Goal: Information Seeking & Learning: Learn about a topic

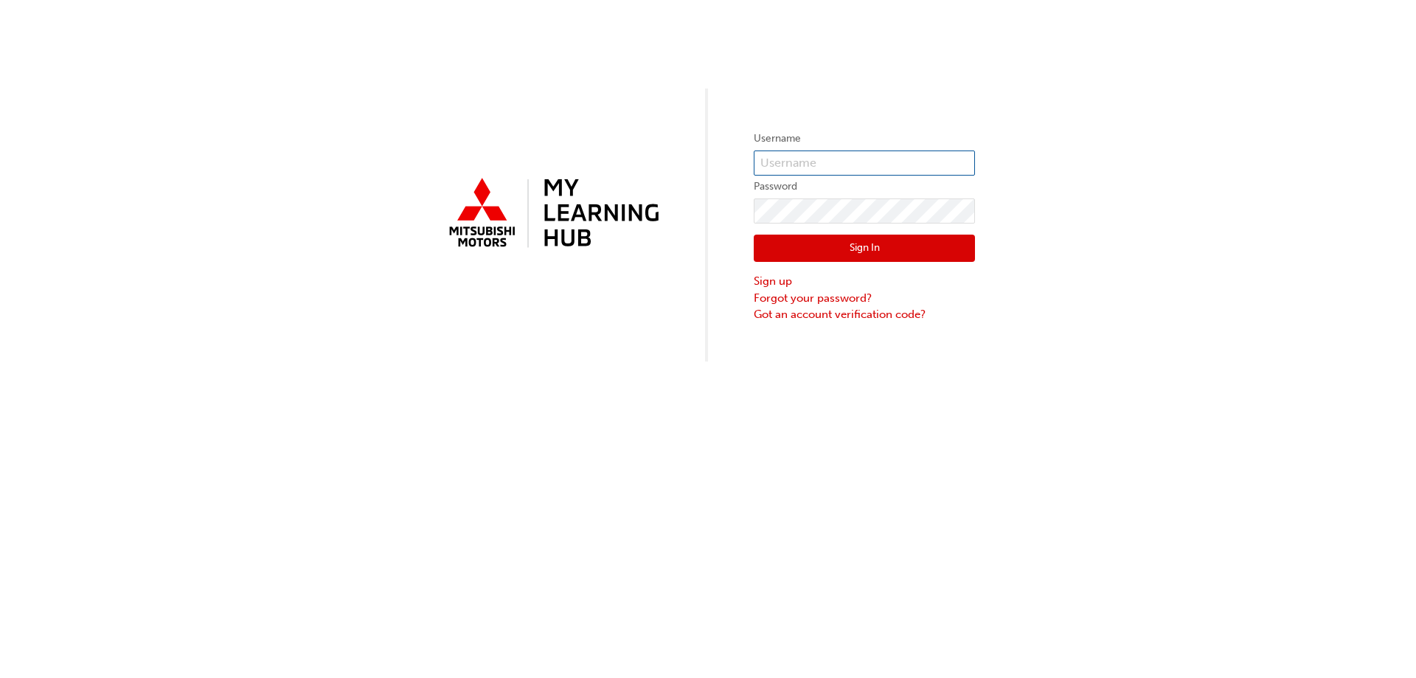
type input "0005734651"
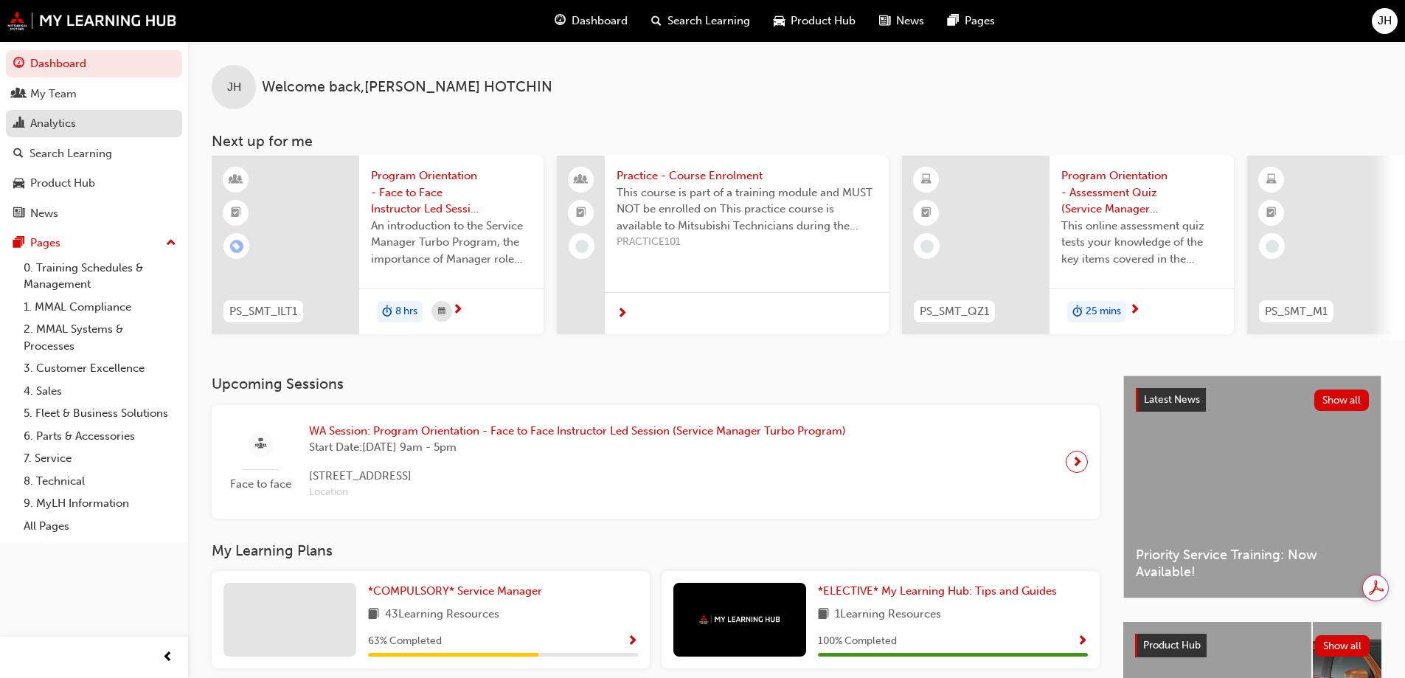
click at [52, 125] on div "Analytics" at bounding box center [53, 123] width 46 height 17
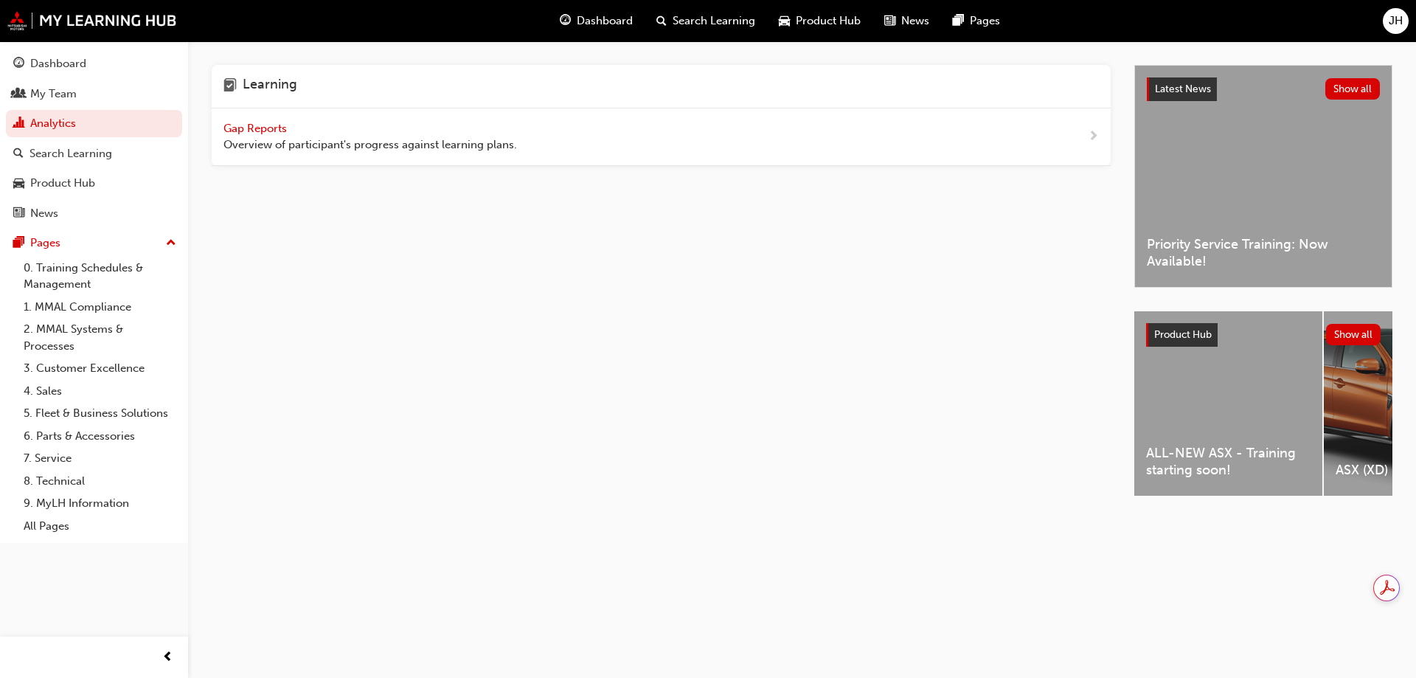
click at [255, 126] on span "Gap Reports" at bounding box center [257, 128] width 66 height 13
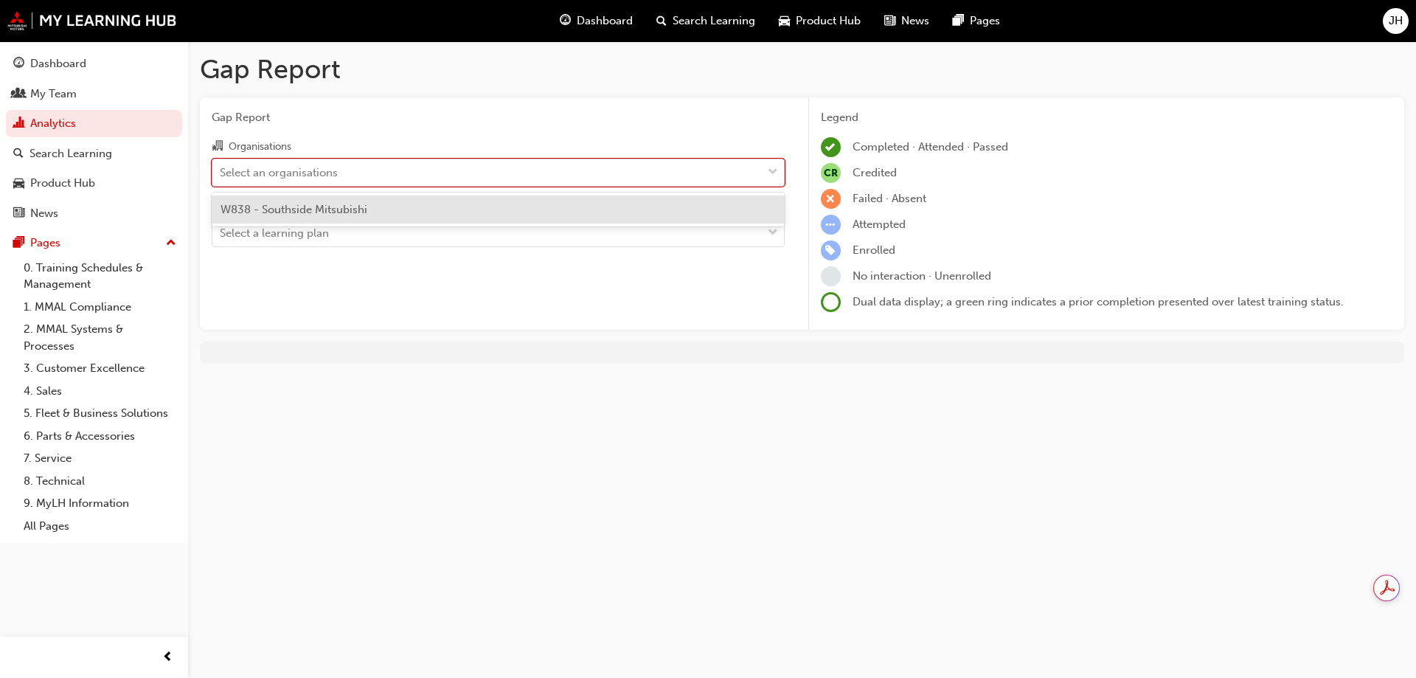
click at [516, 176] on div "Select an organisations" at bounding box center [487, 172] width 550 height 26
click at [221, 176] on input "Organisations option W838 - Southside Mitsubishi focused, 1 of 1. 1 result avai…" at bounding box center [220, 171] width 1 height 13
click at [374, 207] on div "W838 - Southside Mitsubishi" at bounding box center [498, 209] width 573 height 29
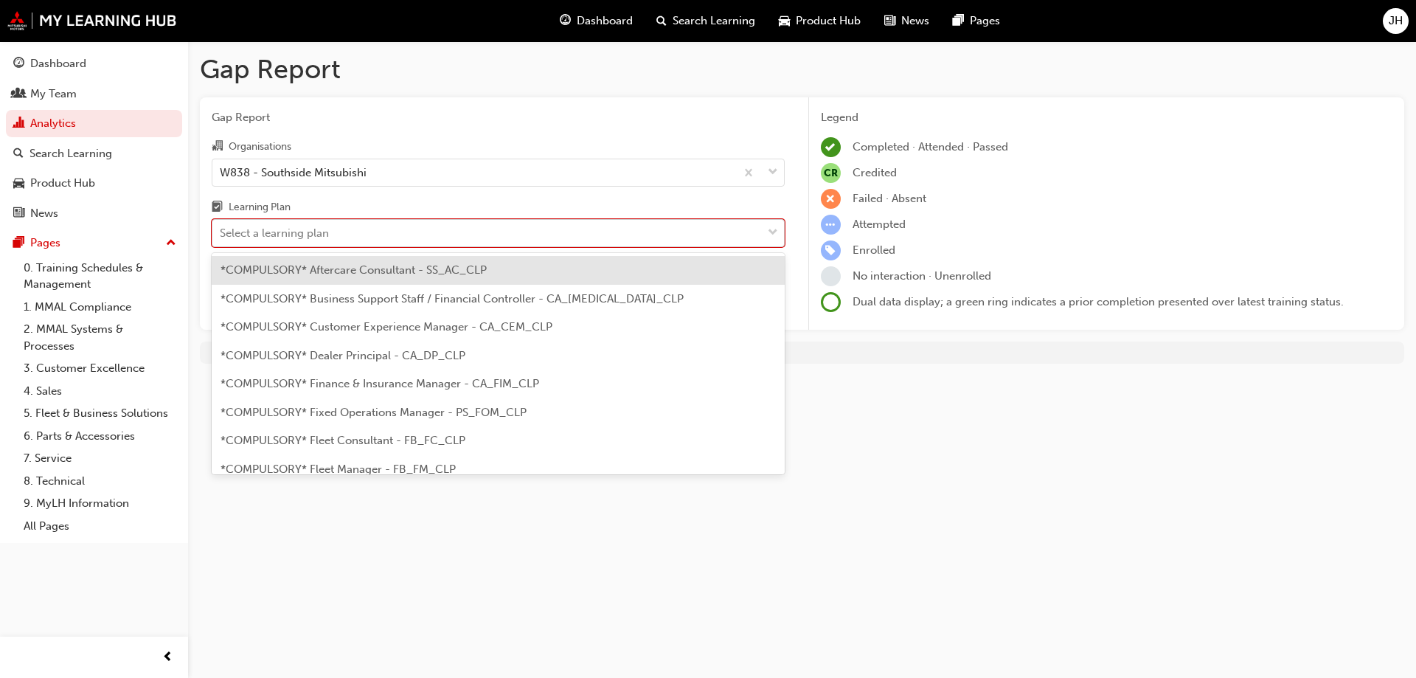
click at [370, 230] on div "Select a learning plan" at bounding box center [487, 234] width 550 height 26
click at [221, 230] on input "Learning Plan option *COMPULSORY* Aftercare Consultant - SS_AC_CLP focused, 1 o…" at bounding box center [220, 232] width 1 height 13
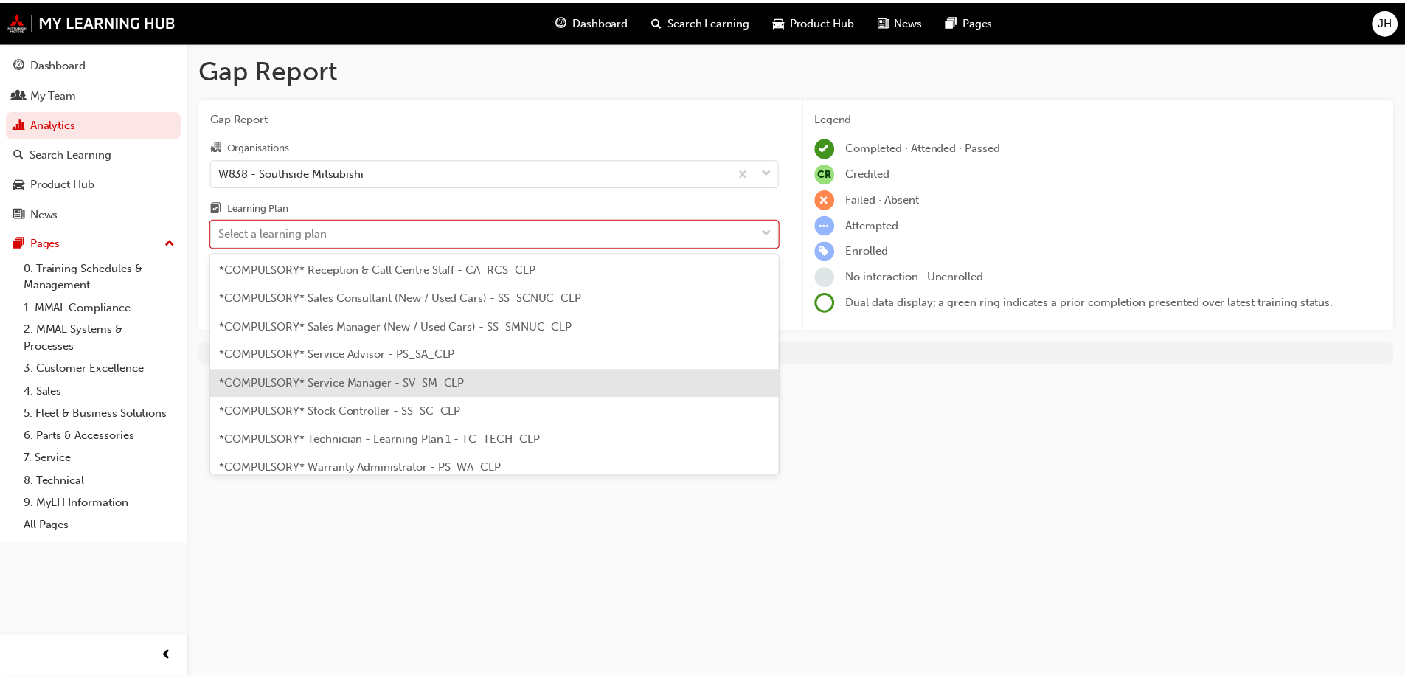
scroll to position [501, 0]
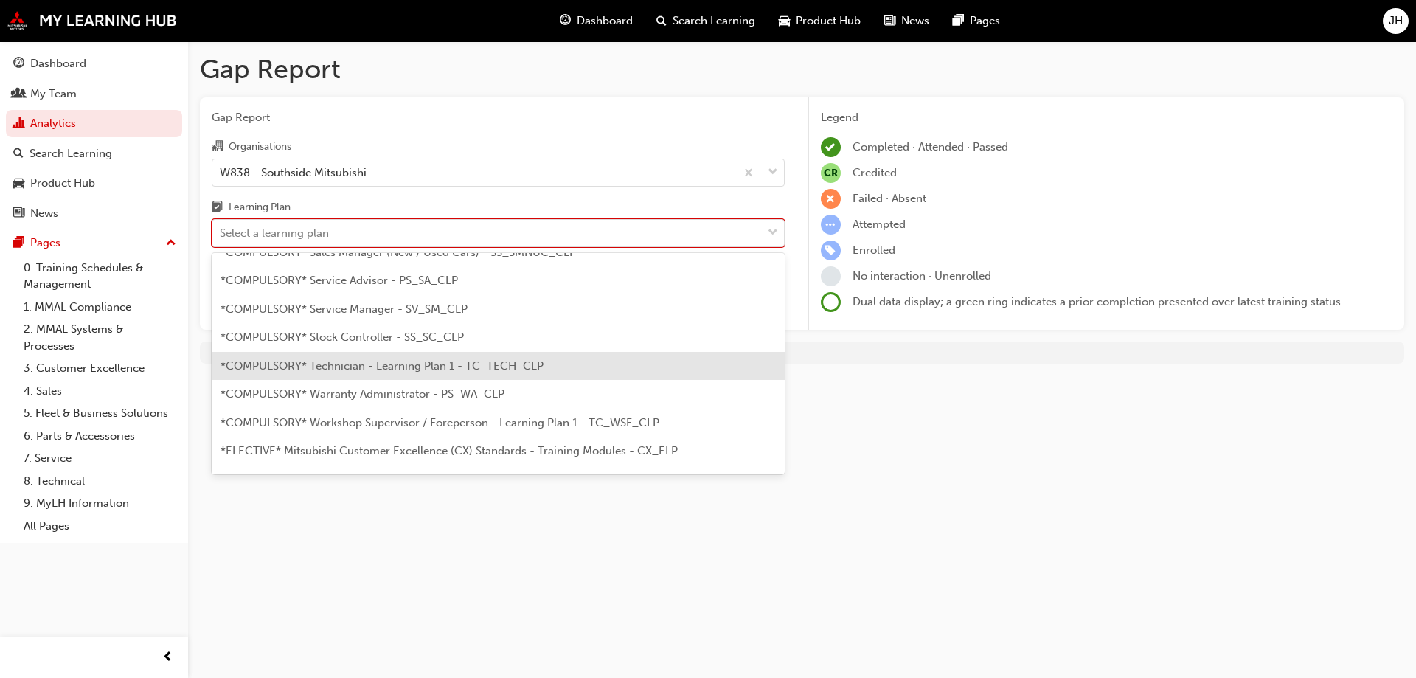
click at [434, 371] on span "*COMPULSORY* Technician - Learning Plan 1 - TC_TECH_CLP" at bounding box center [382, 365] width 323 height 13
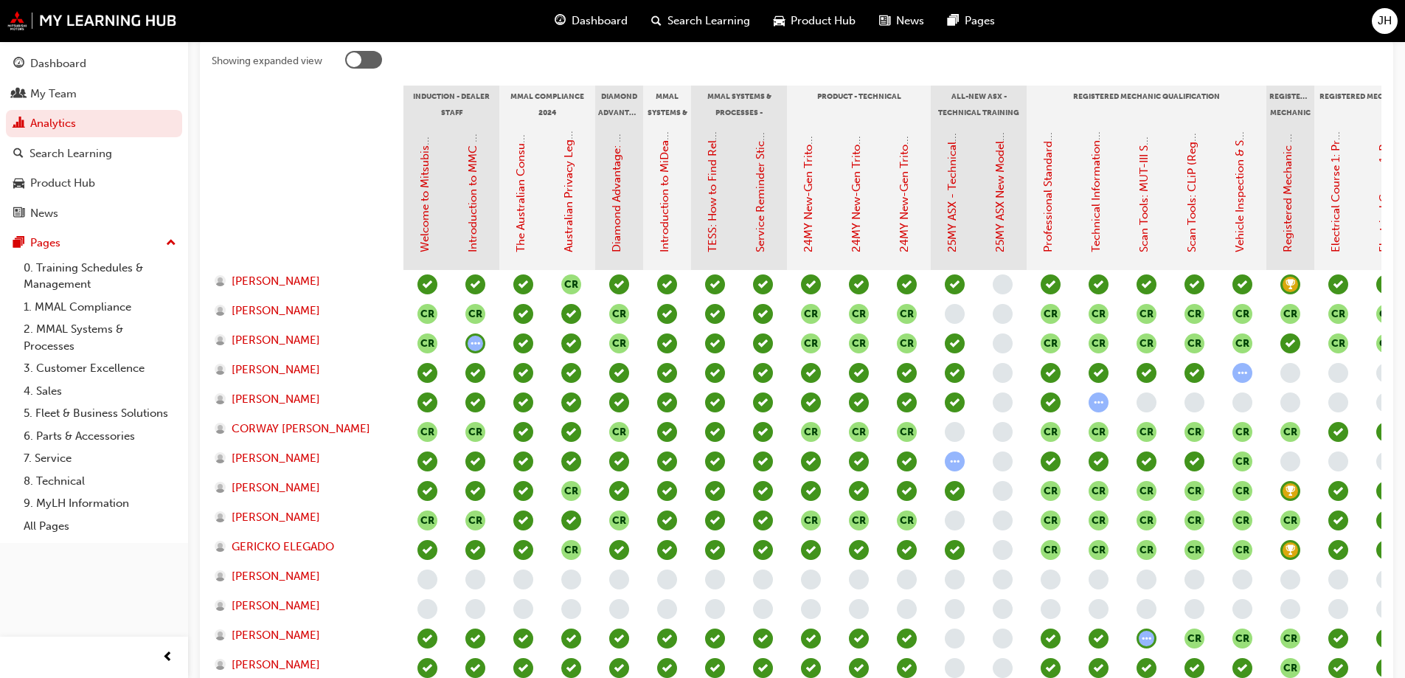
scroll to position [221, 0]
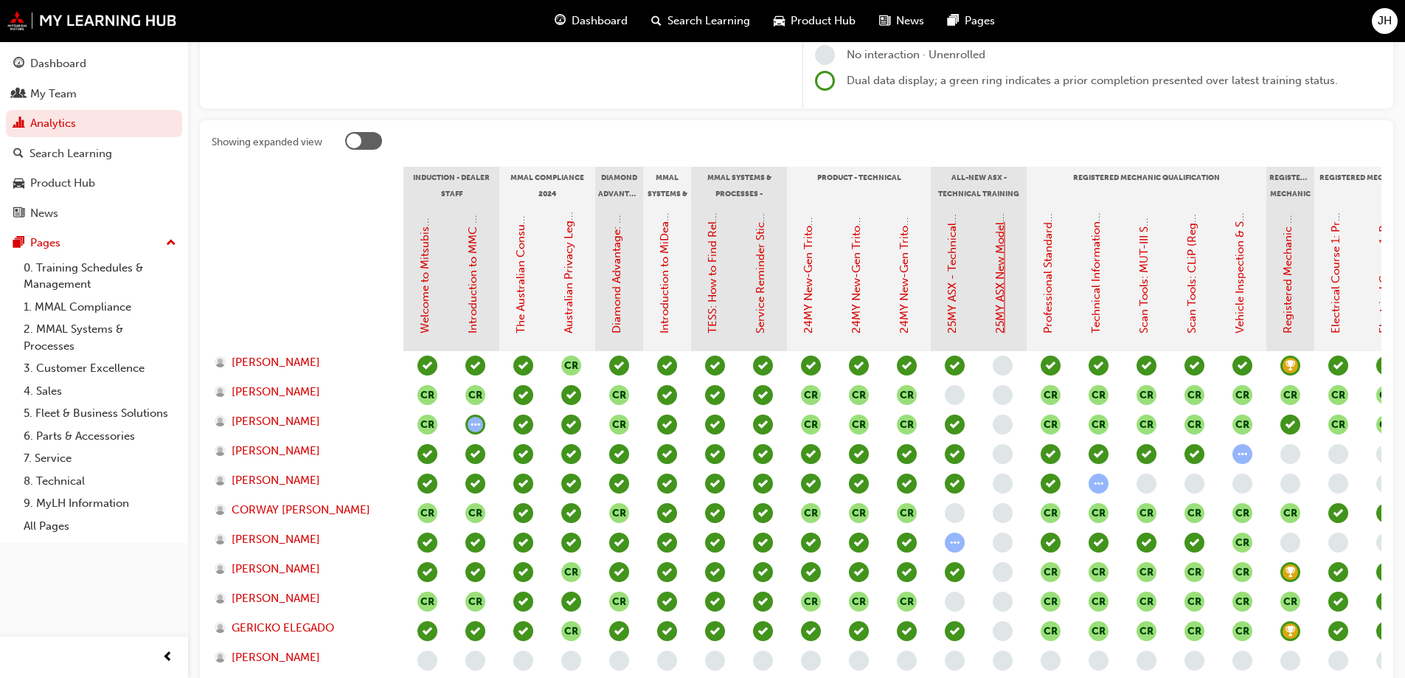
click at [1000, 296] on link "25MY ASX New Model Introduction: Online Instructor Led Training" at bounding box center [1000, 164] width 13 height 337
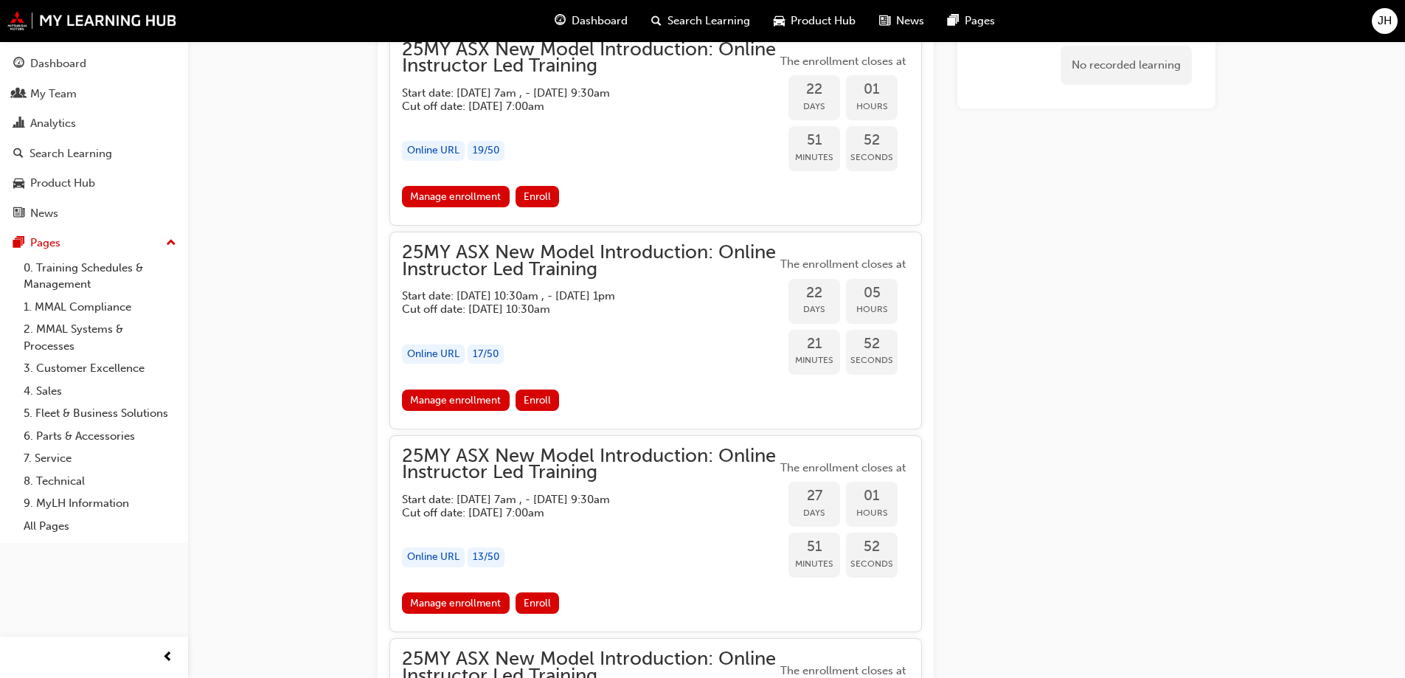
scroll to position [1232, 0]
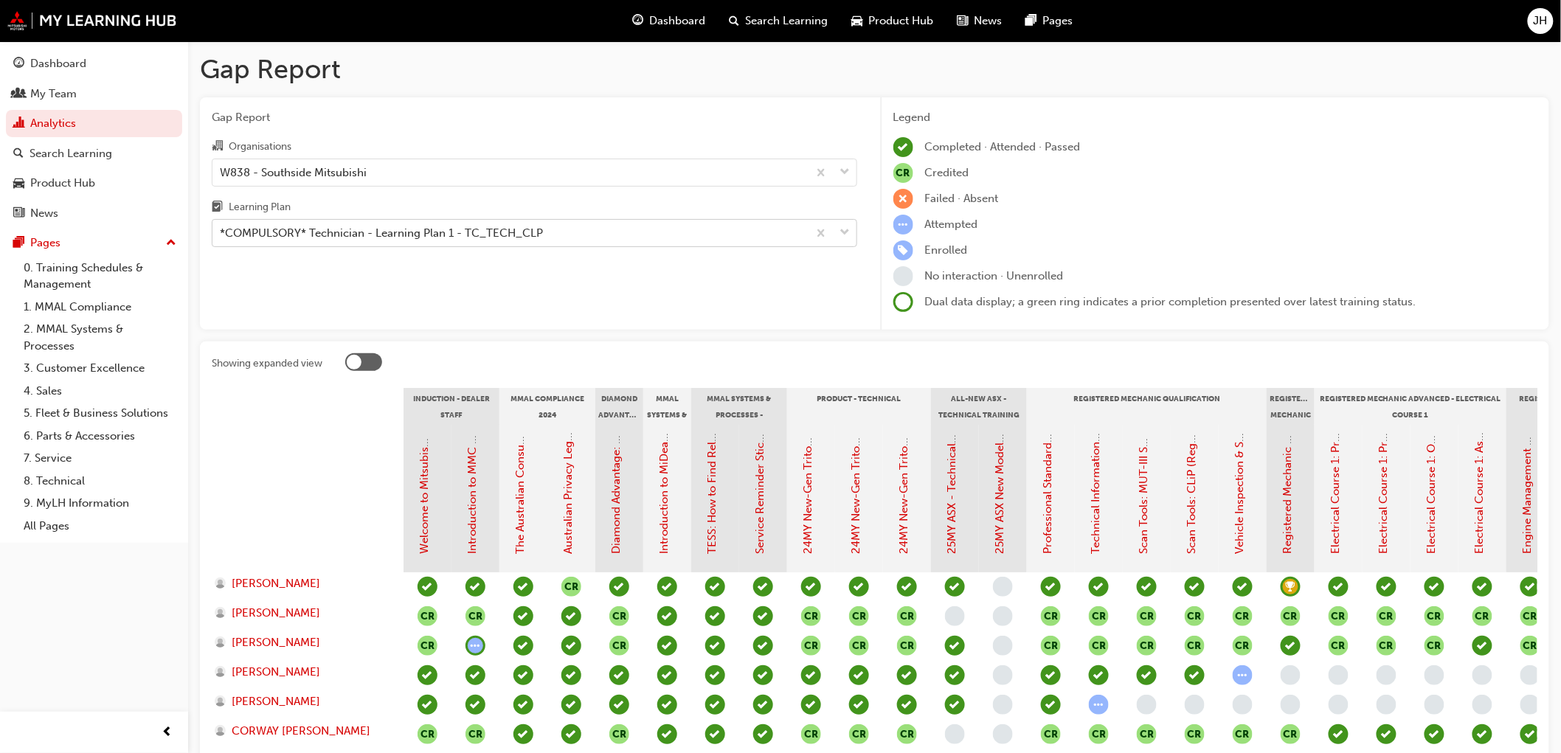
click at [744, 239] on div "*COMPULSORY* Technician - Learning Plan 1 - TC_TECH_CLP" at bounding box center [509, 234] width 595 height 26
click at [221, 239] on input "Learning Plan *COMPULSORY* Technician - Learning Plan 1 - TC_TECH_CLP" at bounding box center [220, 232] width 1 height 13
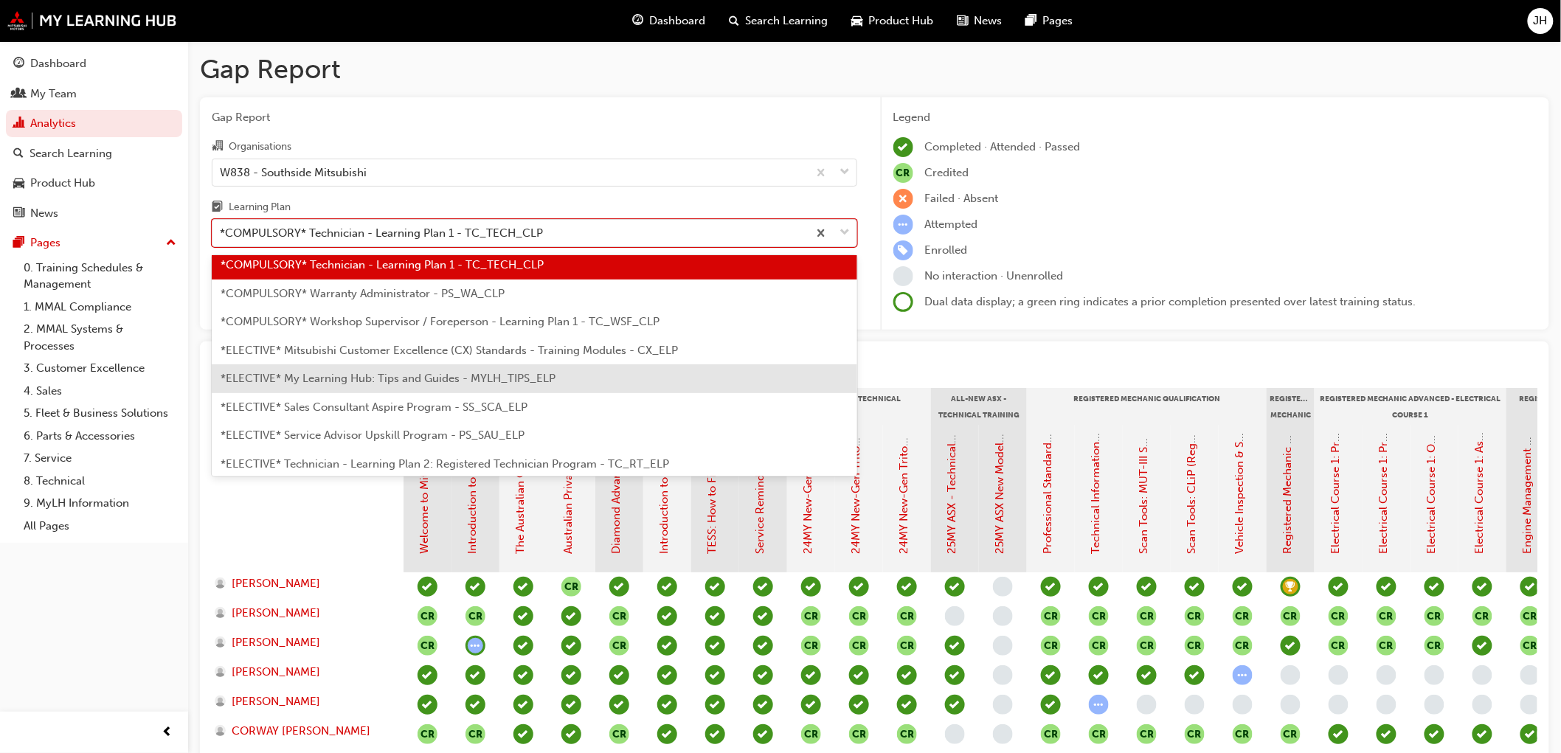
scroll to position [721, 0]
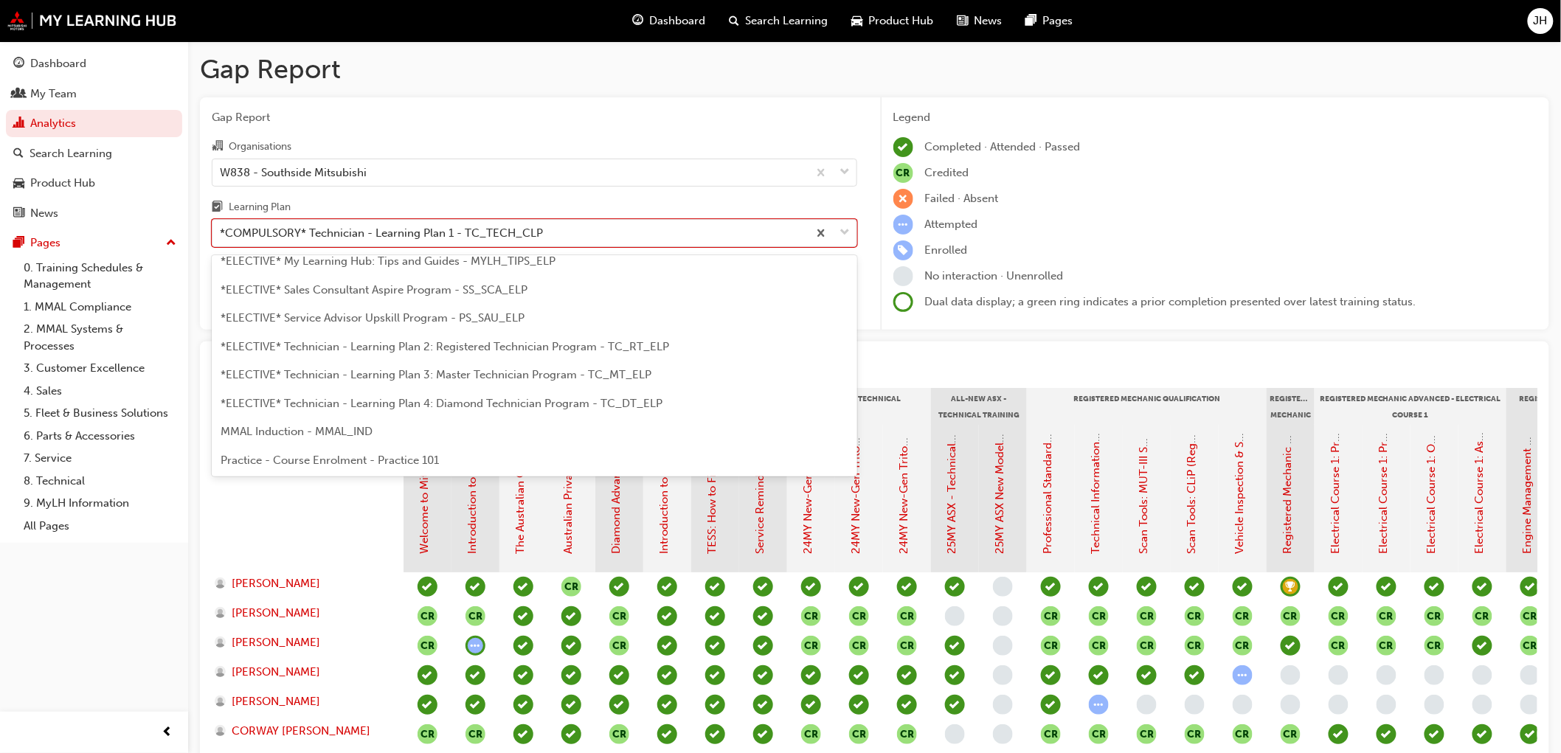
click at [512, 407] on span "*ELECTIVE* Technician - Learning Plan 4: Diamond Technician Program - TC_DT_ELP" at bounding box center [442, 403] width 442 height 13
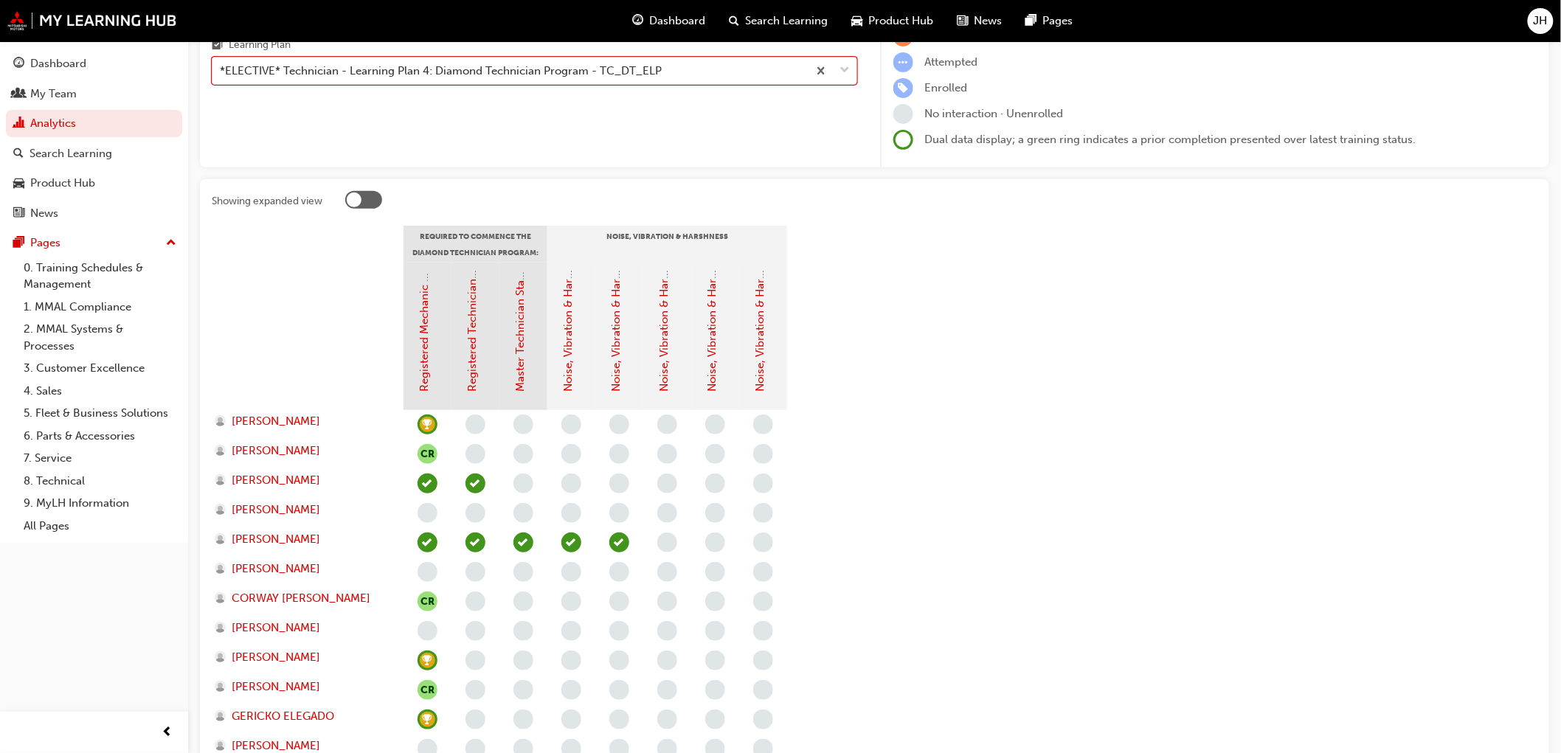
scroll to position [164, 0]
click at [660, 342] on link "Noise, Vibration & Harshness: Online Instructor Led Training (Diamond Technicia…" at bounding box center [664, 155] width 13 height 471
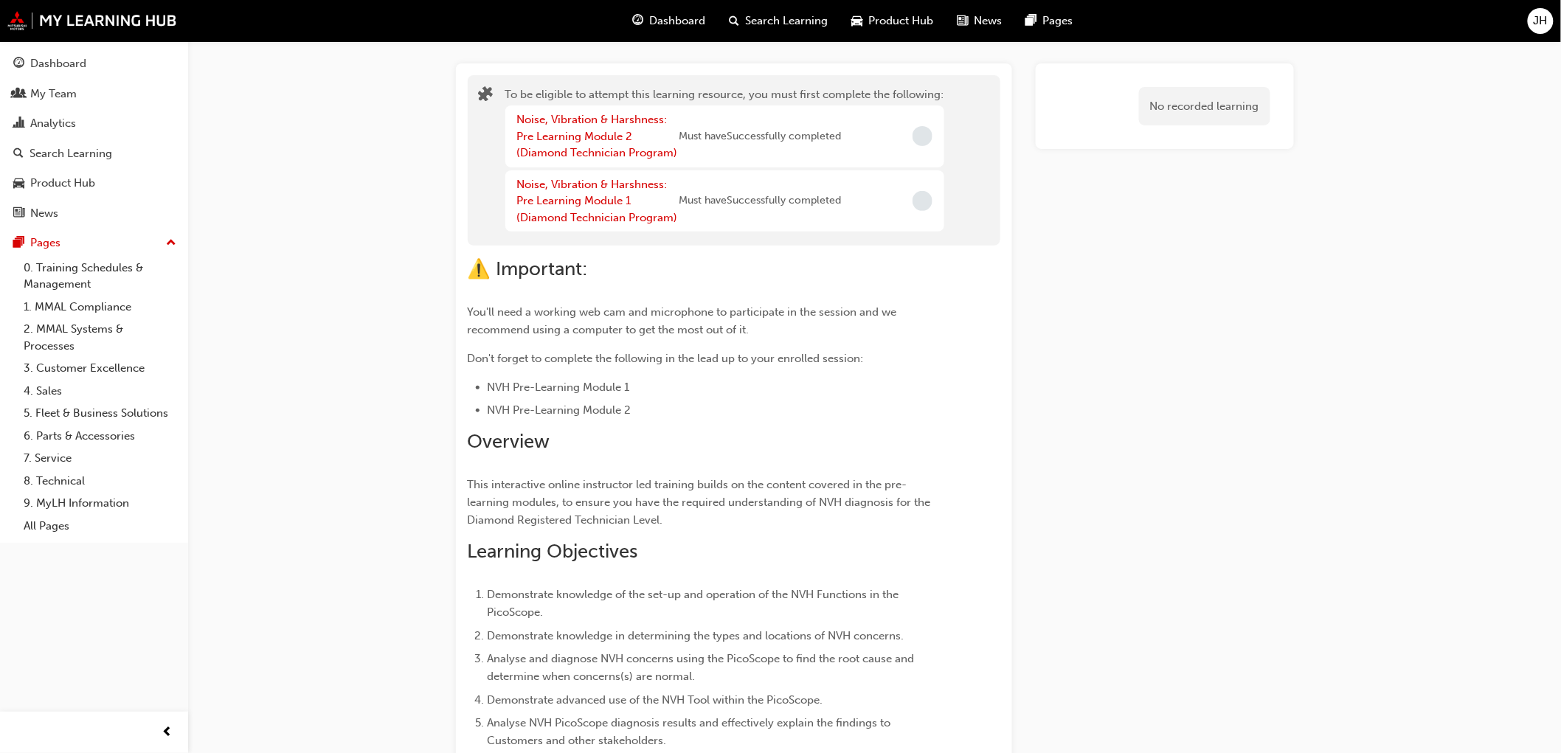
scroll to position [75, 0]
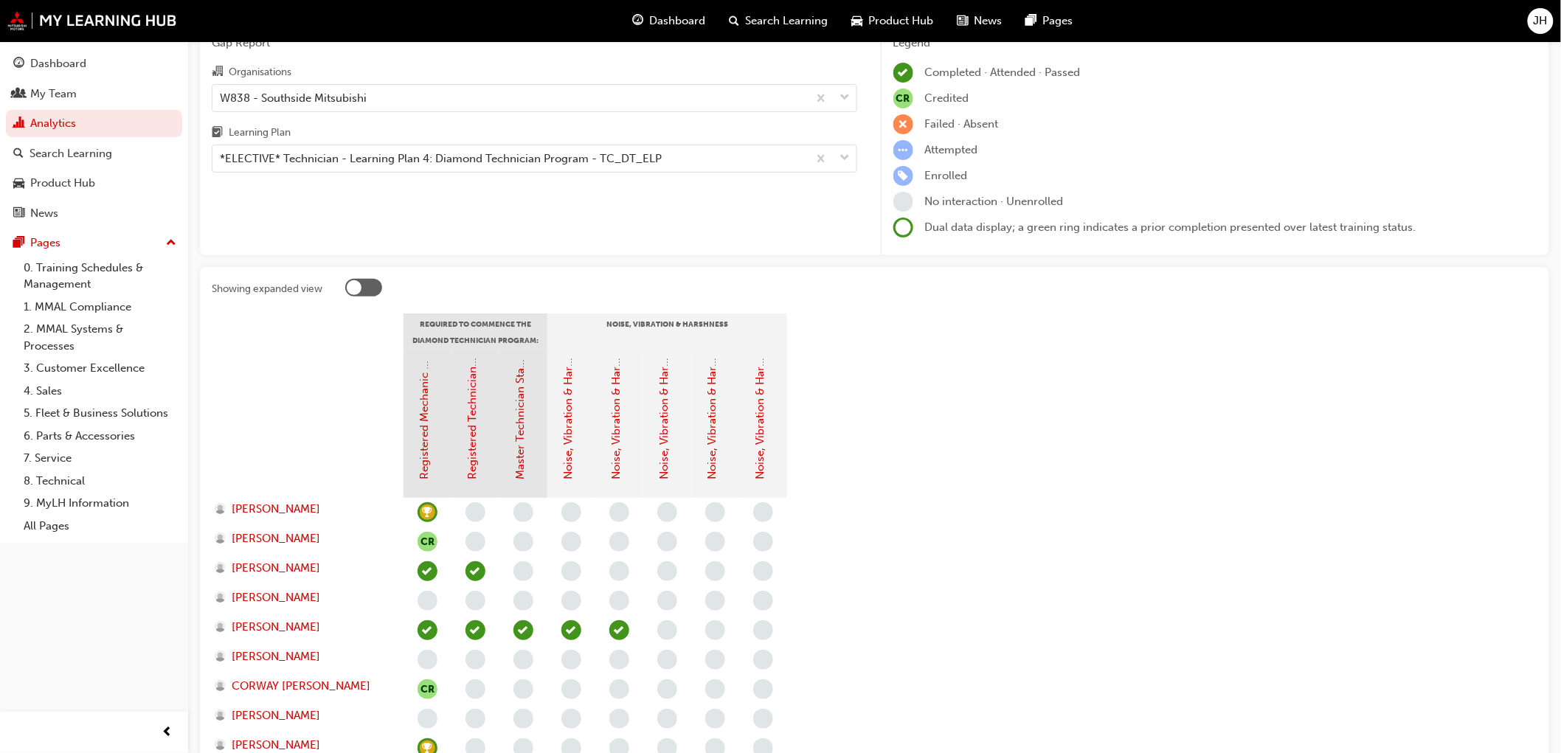
scroll to position [164, 0]
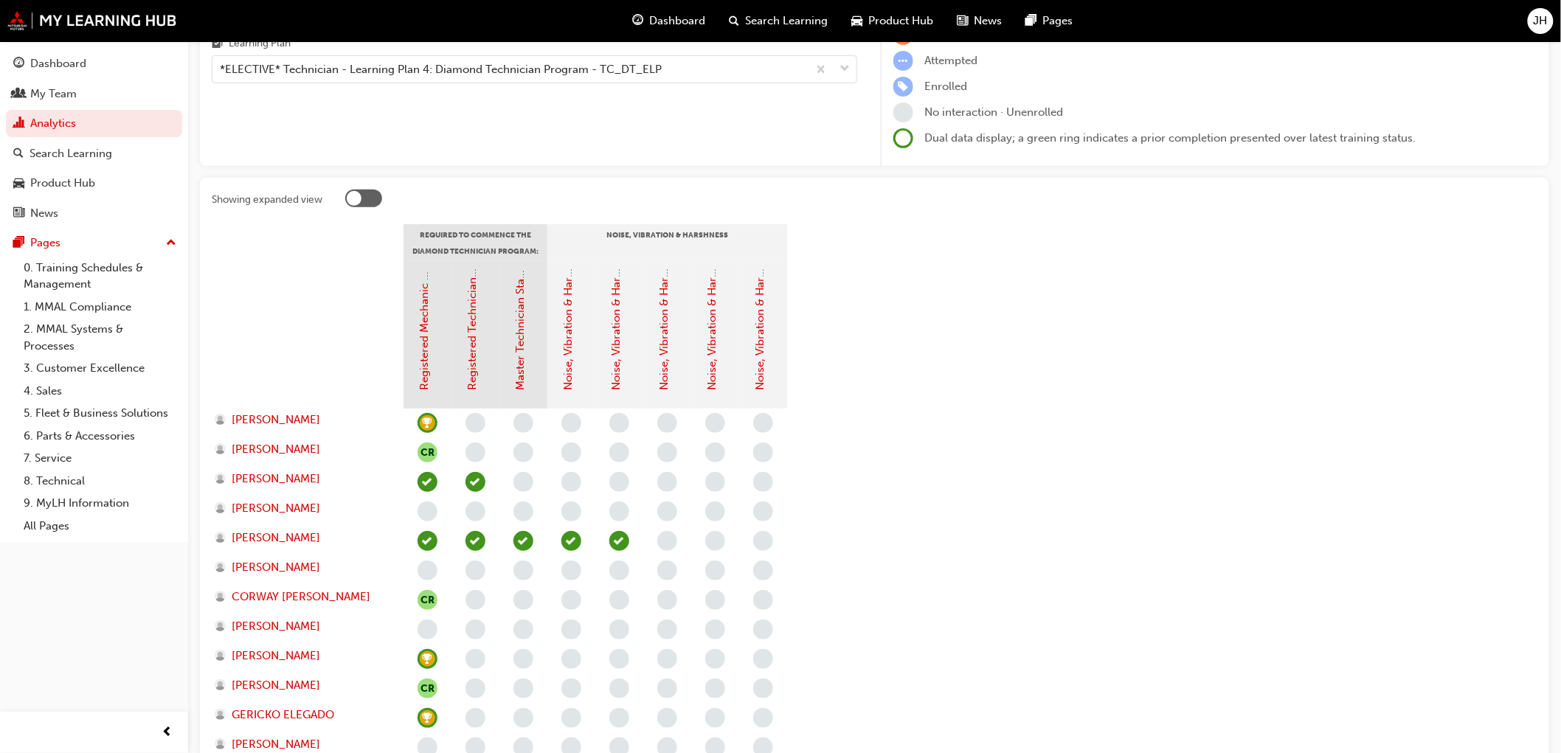
click at [1006, 544] on section "Required to Commence the Diamond Technician Program: Noise, Vibration & Harshne…" at bounding box center [875, 582] width 1326 height 716
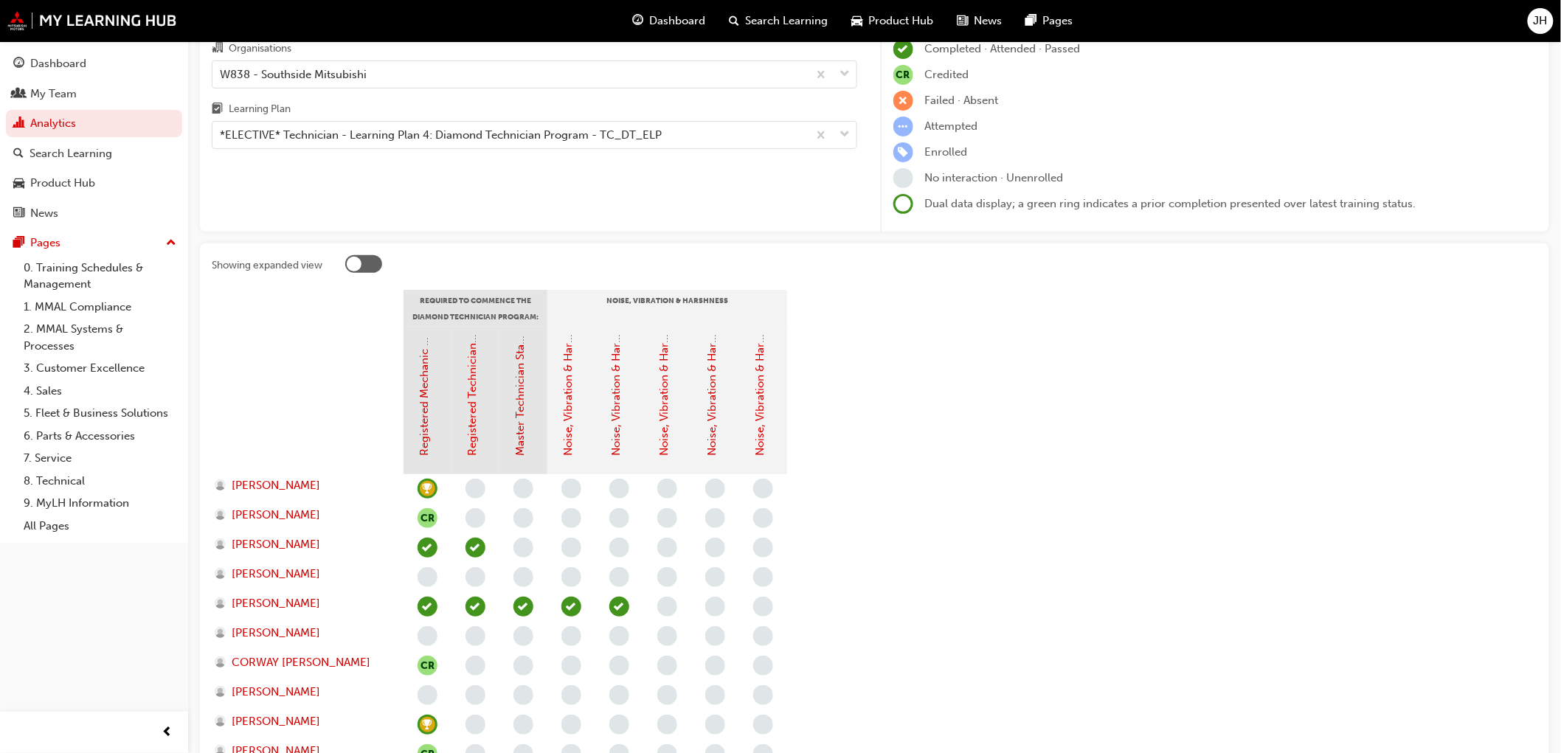
scroll to position [0, 0]
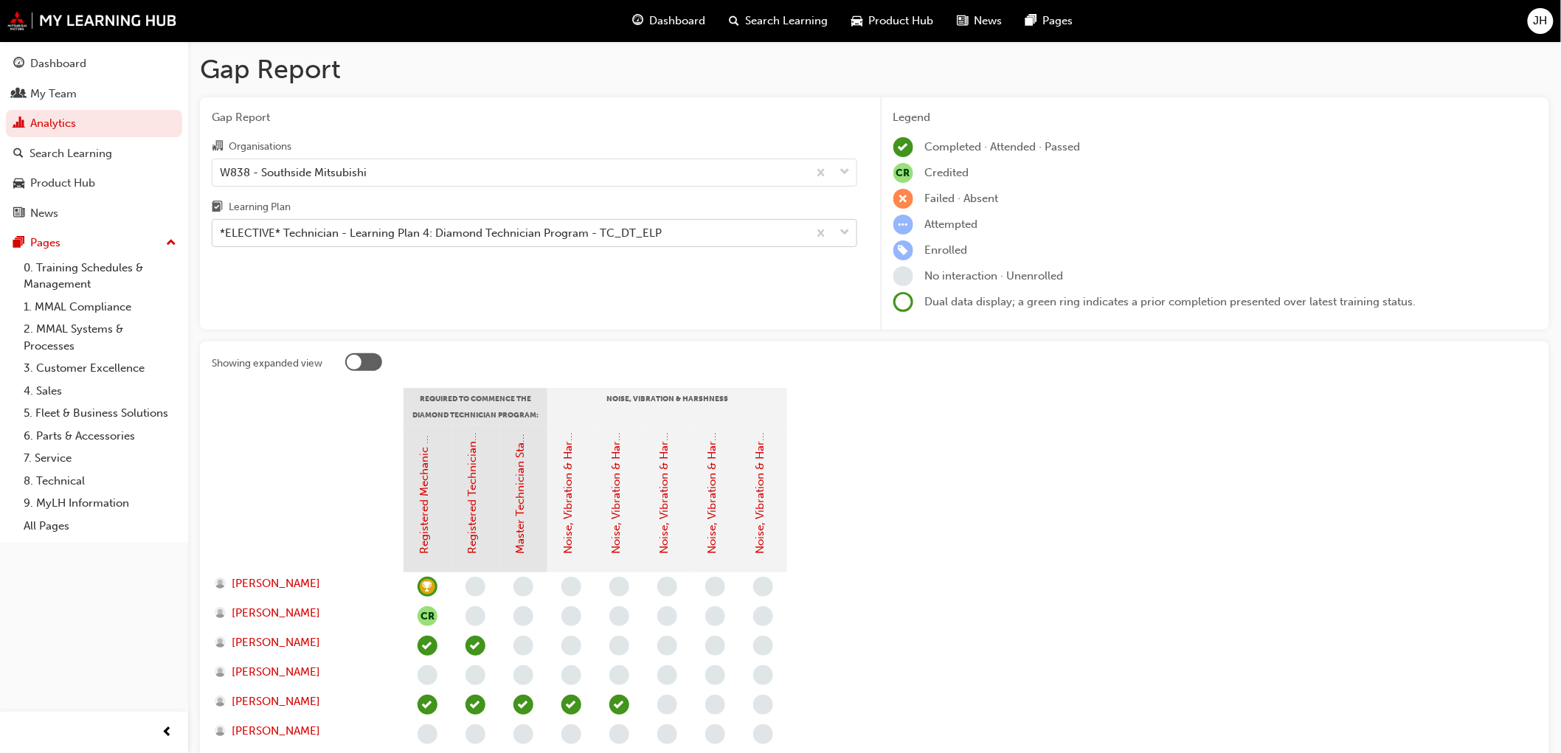
click at [765, 243] on div "*ELECTIVE* Technician - Learning Plan 4: Diamond Technician Program - TC_DT_ELP" at bounding box center [509, 234] width 595 height 26
click at [221, 239] on input "Learning Plan *ELECTIVE* Technician - Learning Plan 4: Diamond Technician Progr…" at bounding box center [220, 232] width 1 height 13
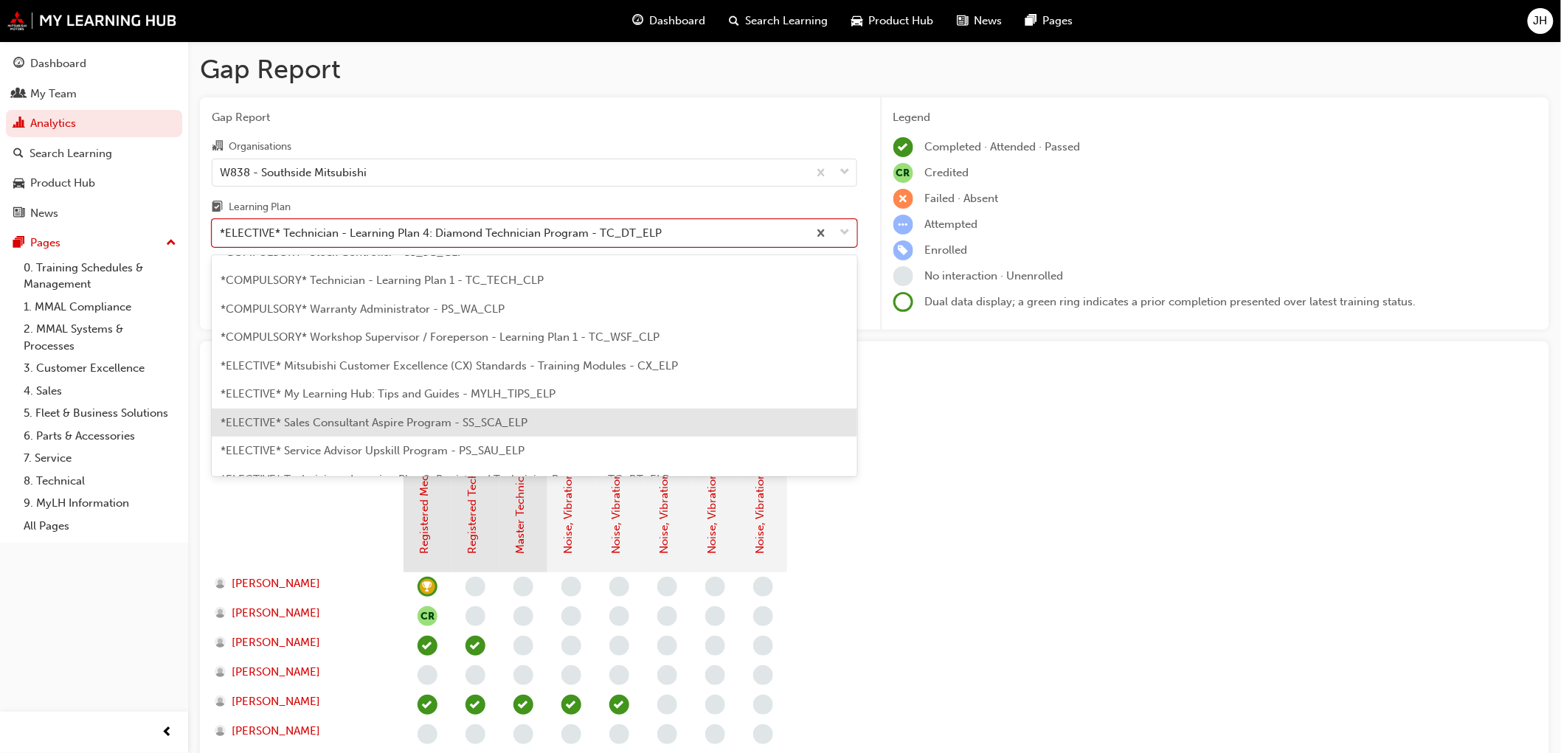
scroll to position [506, 0]
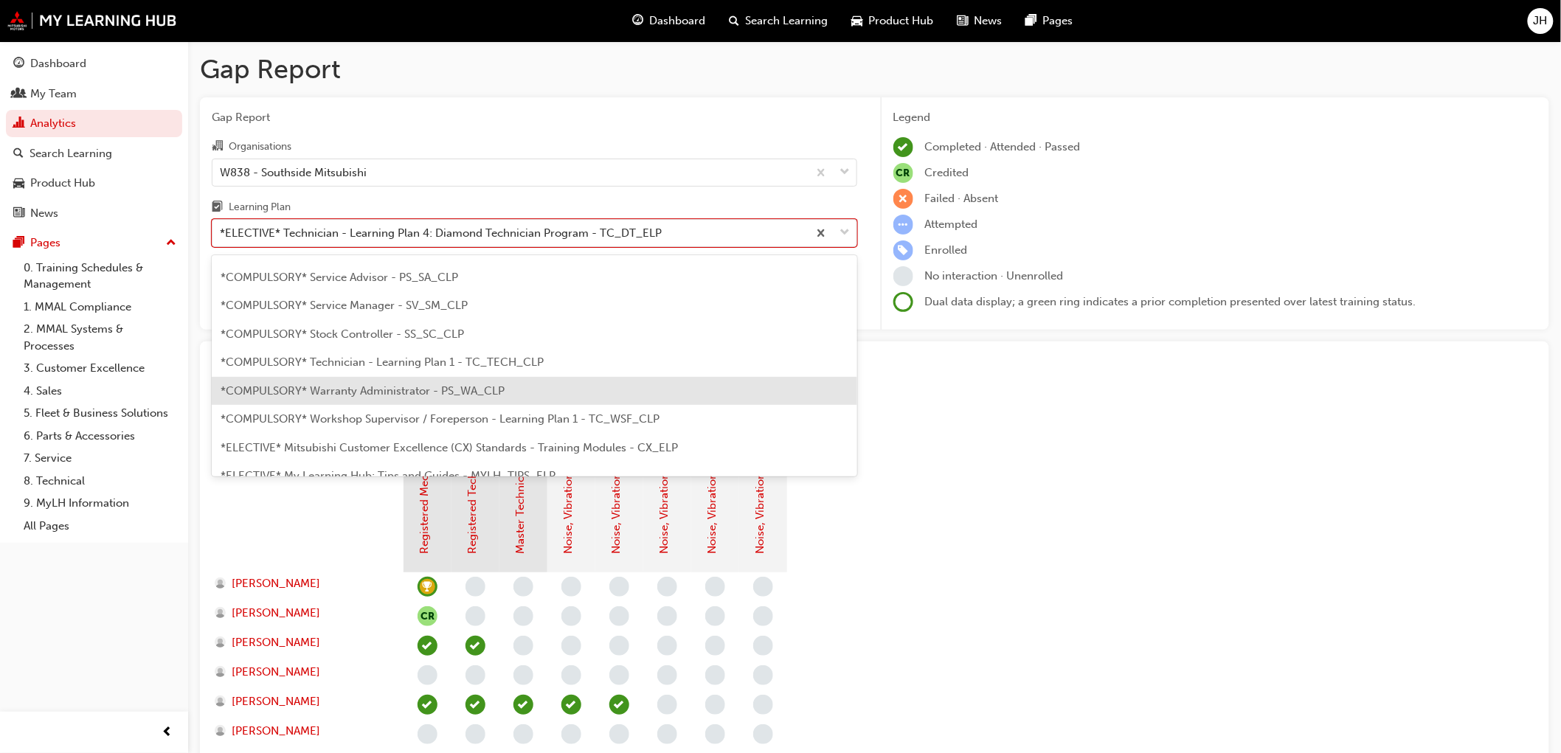
click at [401, 393] on span "*COMPULSORY* Warranty Administrator - PS_WA_CLP" at bounding box center [363, 390] width 284 height 13
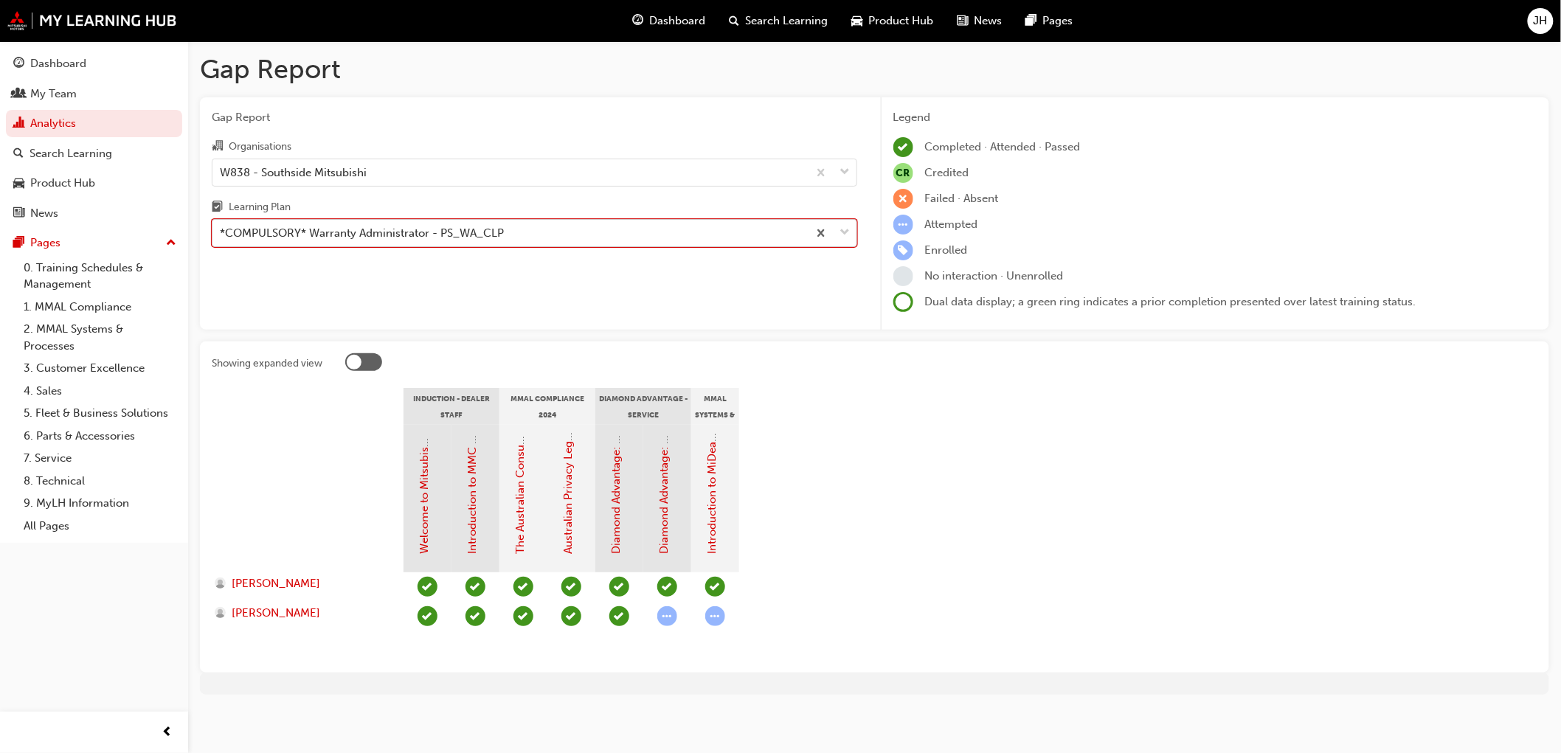
click at [606, 232] on div "*COMPULSORY* Warranty Administrator - PS_WA_CLP" at bounding box center [509, 234] width 595 height 26
click at [221, 232] on input "Learning Plan option *COMPULSORY* Warranty Administrator - PS_WA_CLP, selected.…" at bounding box center [220, 232] width 1 height 13
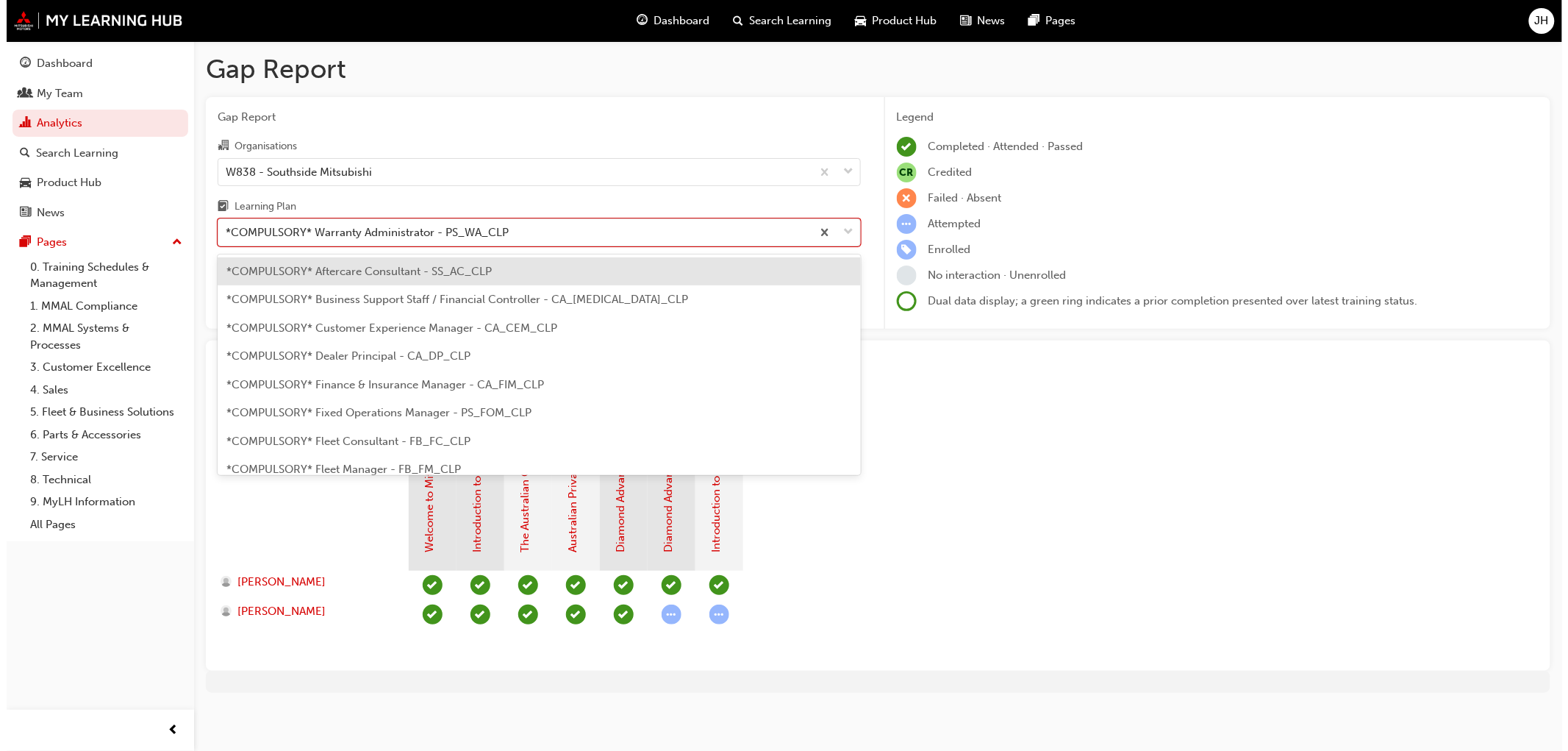
scroll to position [442, 0]
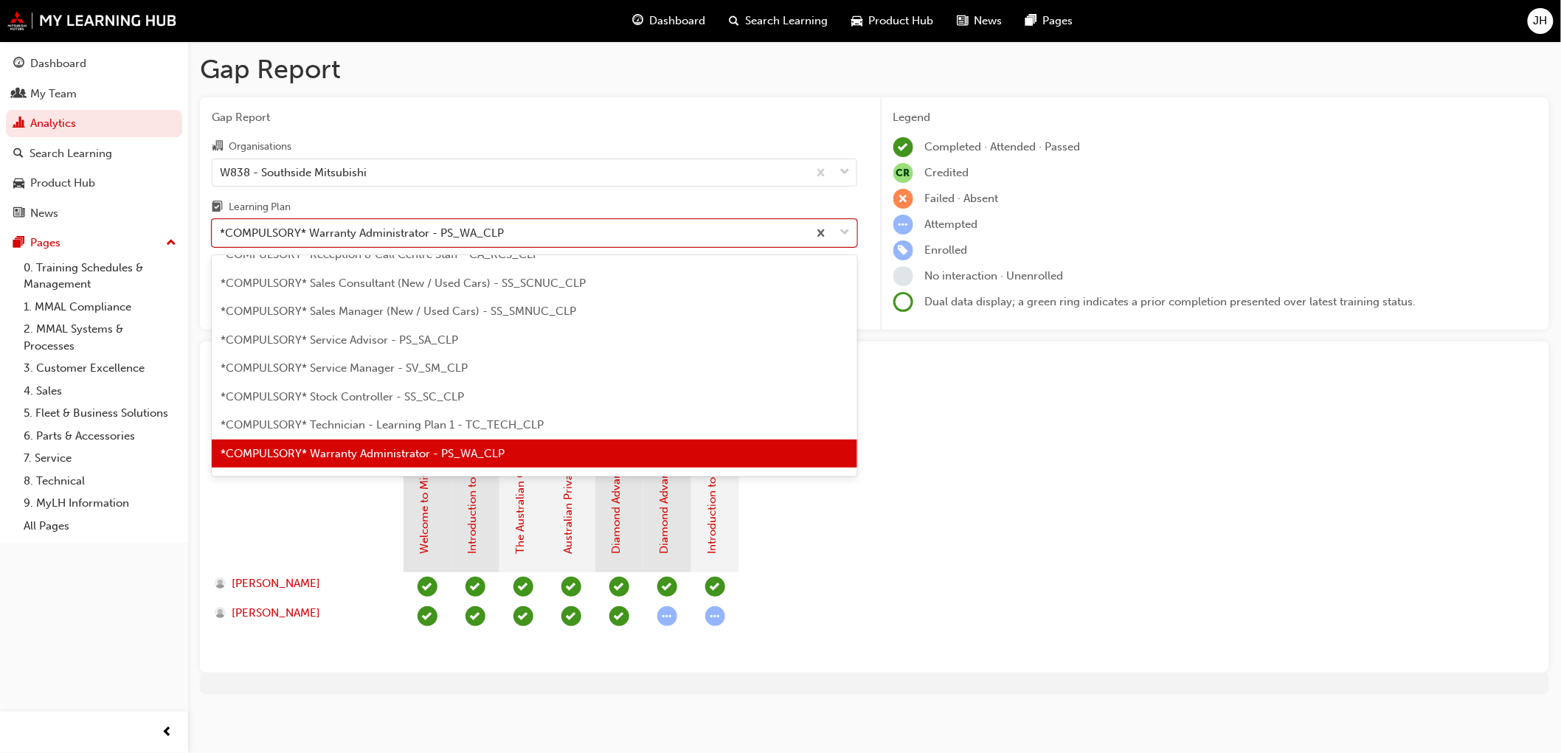
click at [495, 369] on div "*COMPULSORY* Service Manager - SV_SM_CLP" at bounding box center [534, 368] width 645 height 29
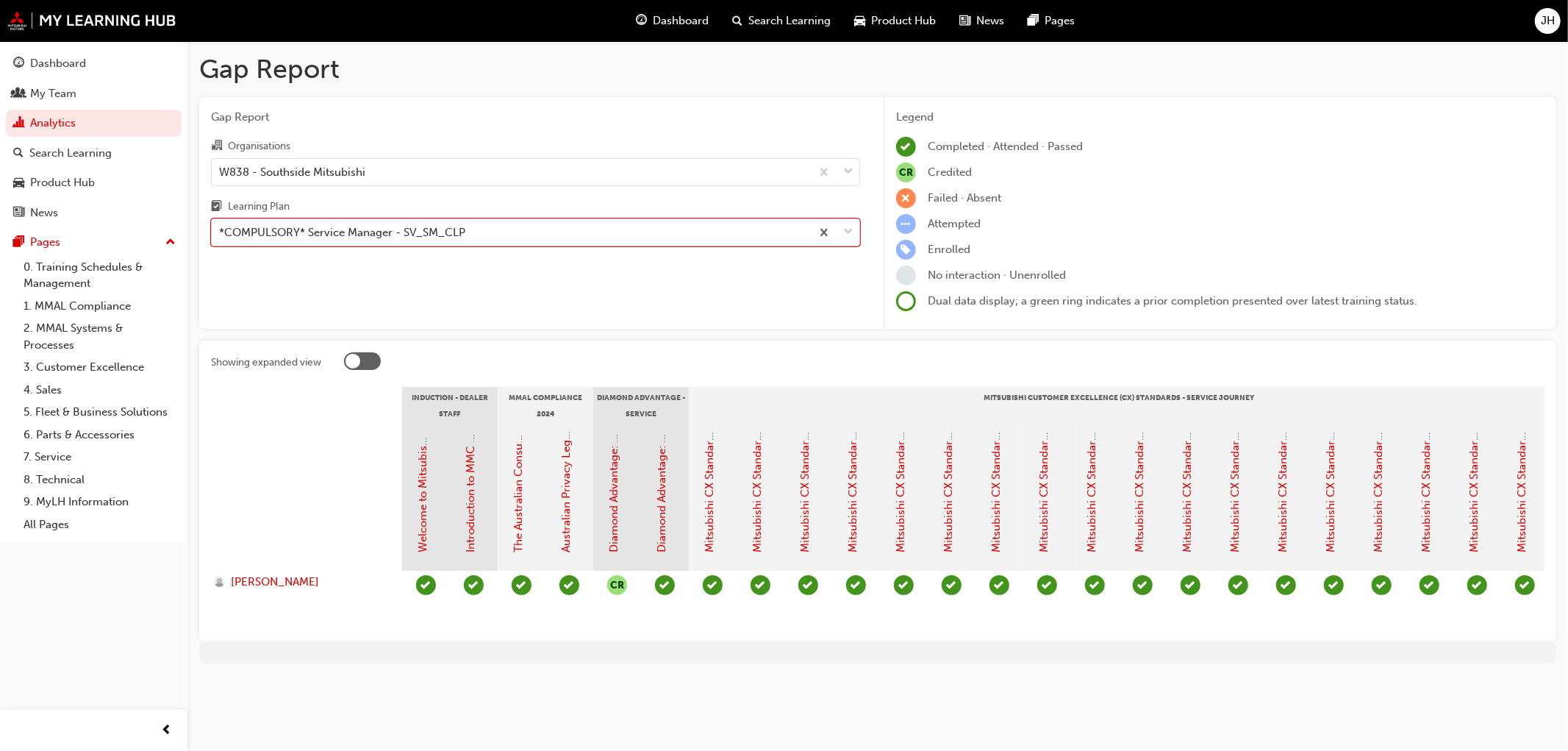
click at [615, 663] on div at bounding box center [878, 652] width 1358 height 22
